Goal: Task Accomplishment & Management: Use online tool/utility

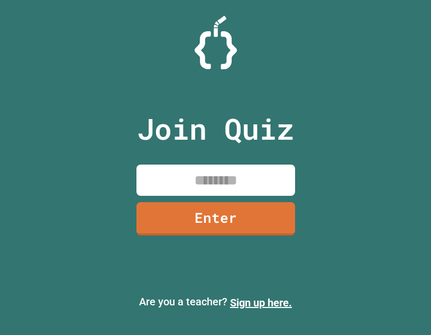
click at [221, 170] on input at bounding box center [215, 179] width 159 height 31
click at [206, 60] on img at bounding box center [216, 42] width 42 height 53
